Goal: Task Accomplishment & Management: Manage account settings

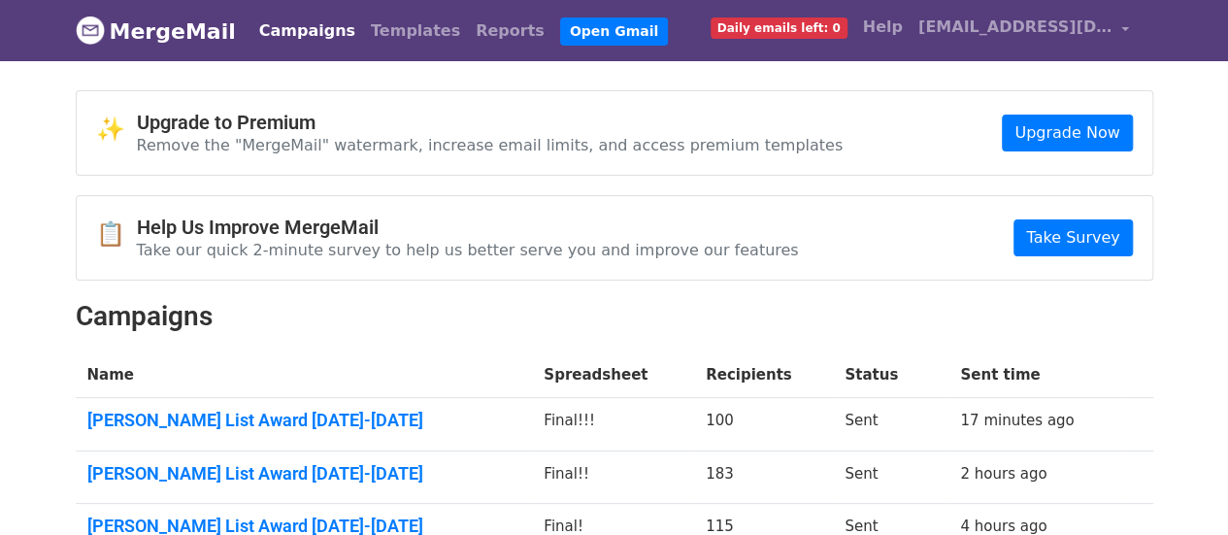
click at [809, 24] on span "Daily emails left: 0" at bounding box center [778, 27] width 137 height 21
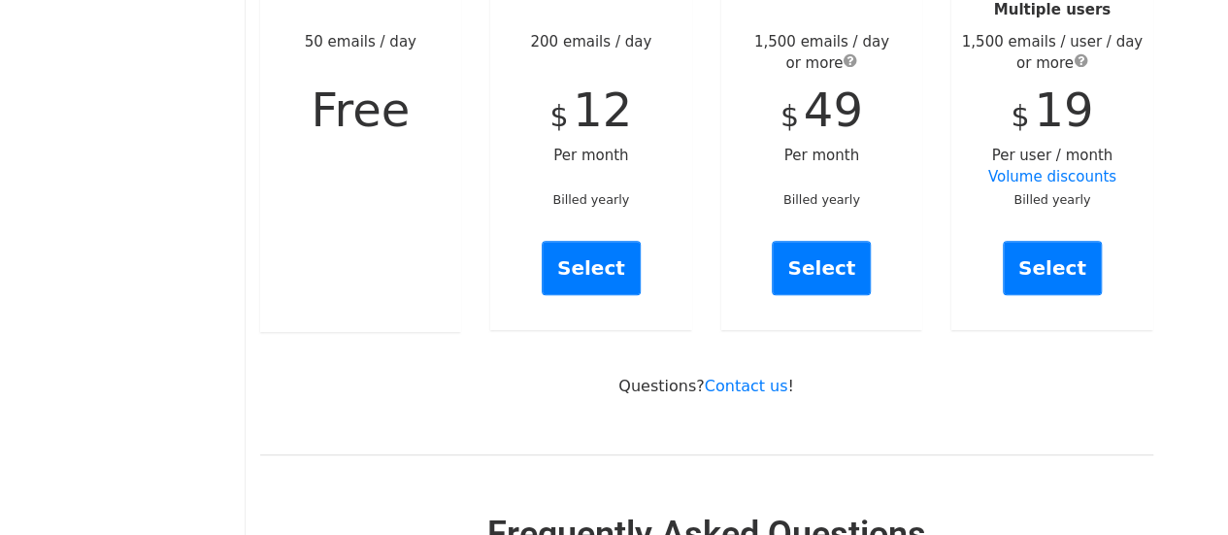
scroll to position [352, 0]
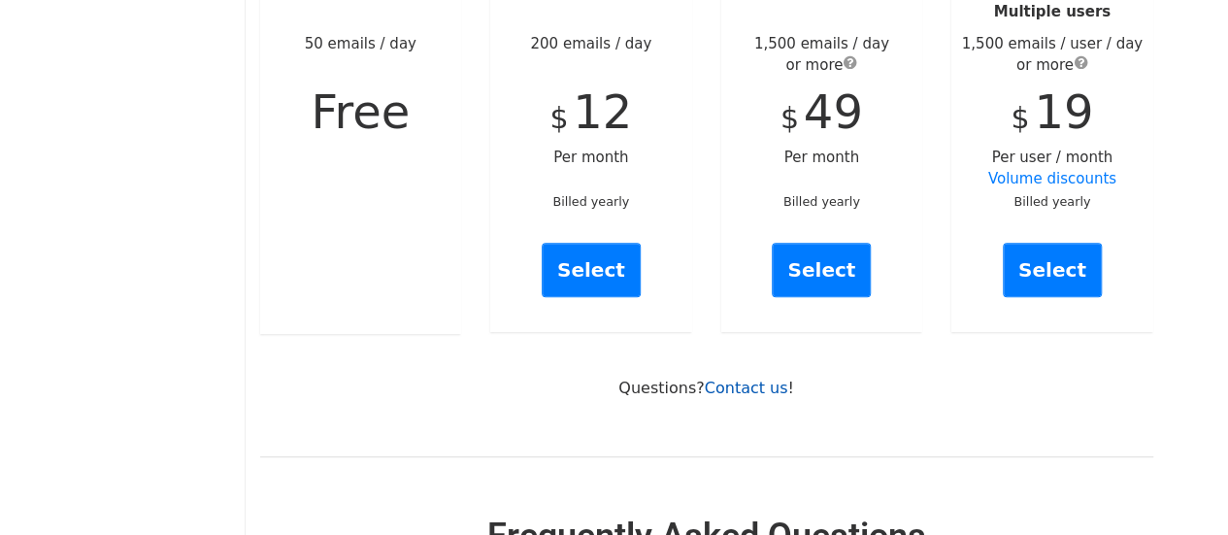
click at [730, 378] on link "Contact us" at bounding box center [746, 387] width 83 height 18
click at [408, 204] on div "Free 50 emails / day Free" at bounding box center [361, 108] width 202 height 452
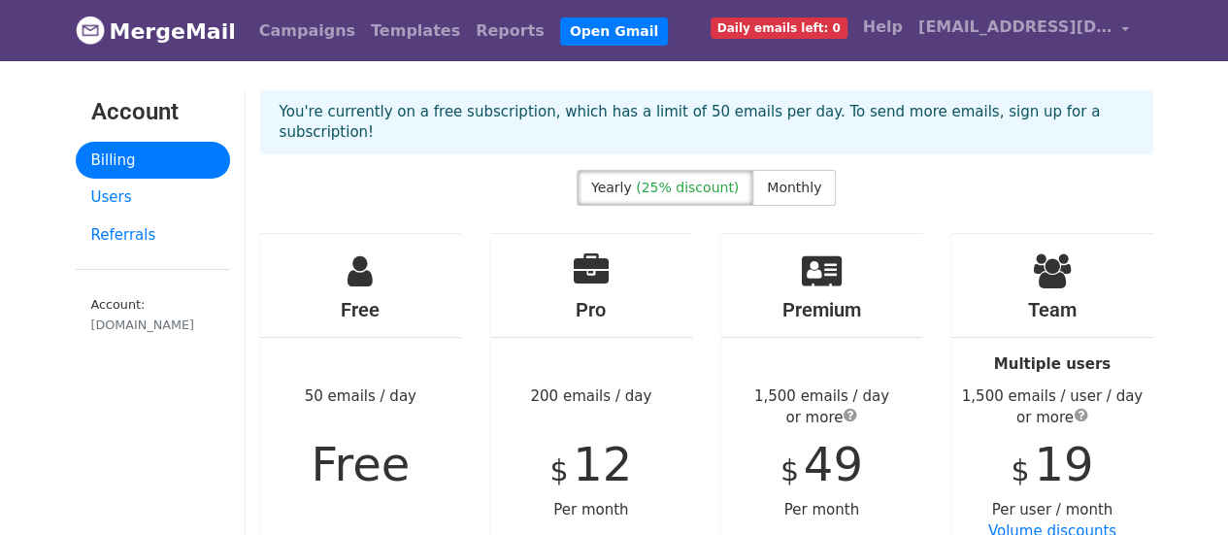
scroll to position [1, 0]
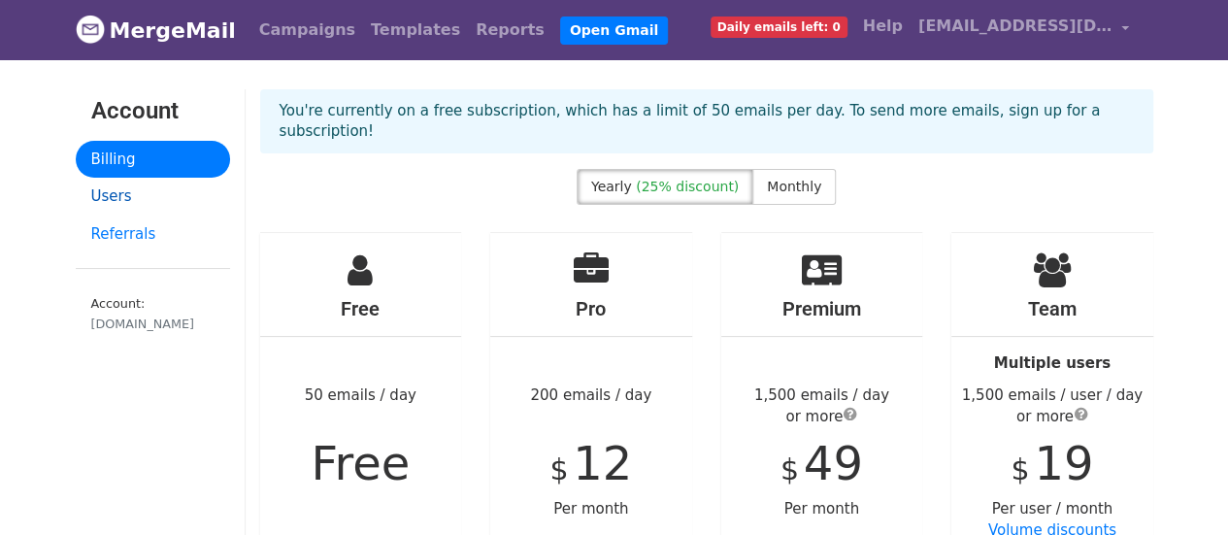
click at [131, 185] on link "Users" at bounding box center [153, 197] width 154 height 38
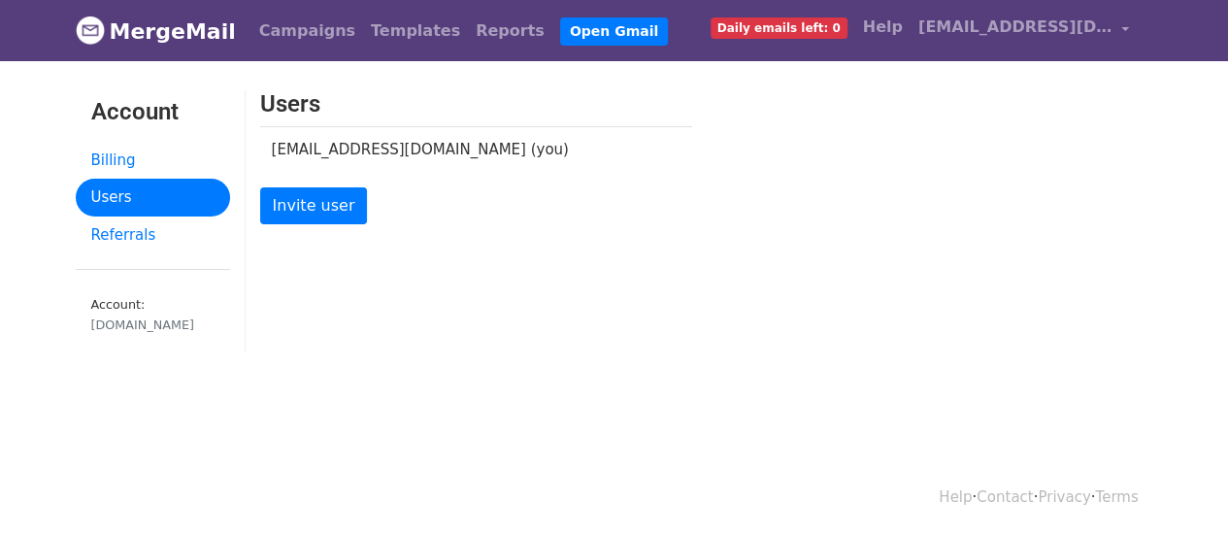
click at [557, 164] on td "office.ab@ust.edu.ph (you)" at bounding box center [461, 149] width 403 height 46
click at [126, 222] on link "Referrals" at bounding box center [153, 235] width 154 height 38
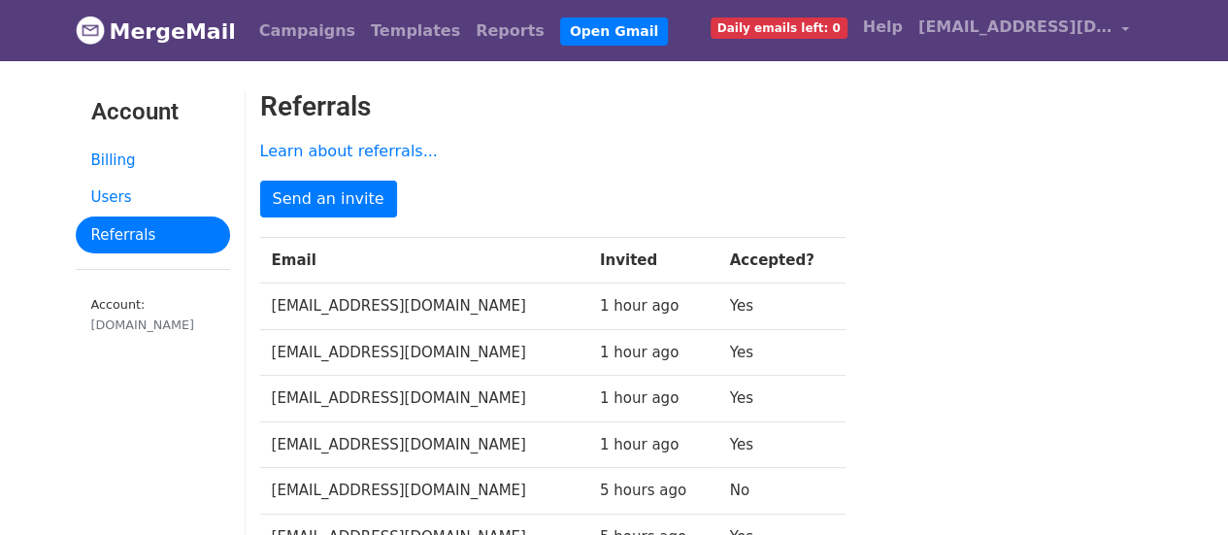
click at [832, 19] on span "Daily emails left: 0" at bounding box center [778, 27] width 137 height 21
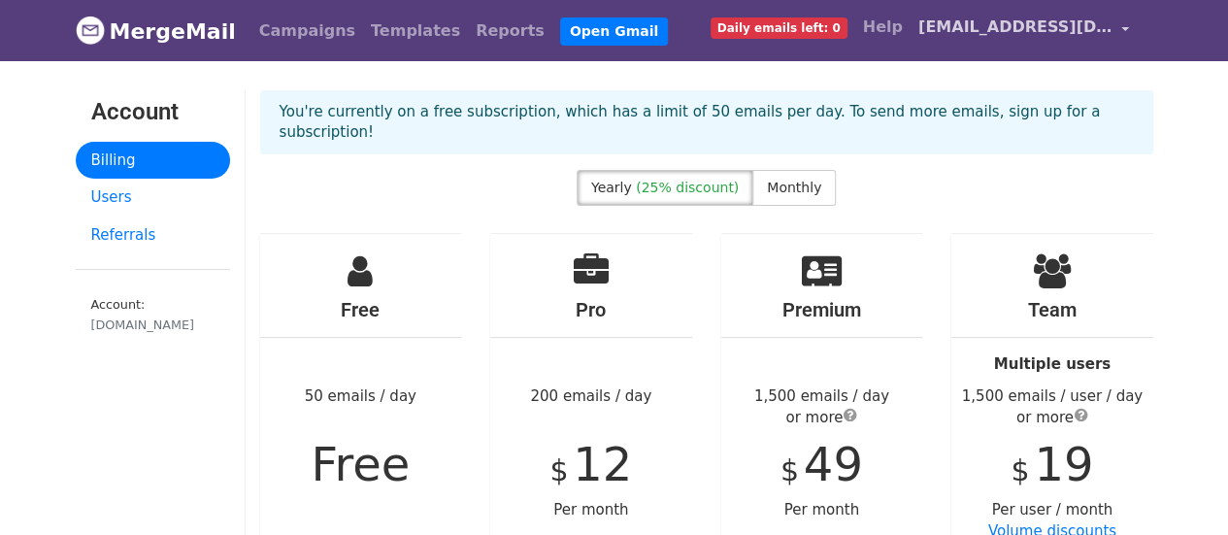
click at [477, 139] on div "You're currently on a free subscription, which has a limit of 50 emails per day…" at bounding box center [707, 130] width 922 height 80
click at [509, 143] on div "You're currently on a free subscription, which has a limit of 50 emails per day…" at bounding box center [707, 130] width 922 height 80
